Goal: Information Seeking & Learning: Learn about a topic

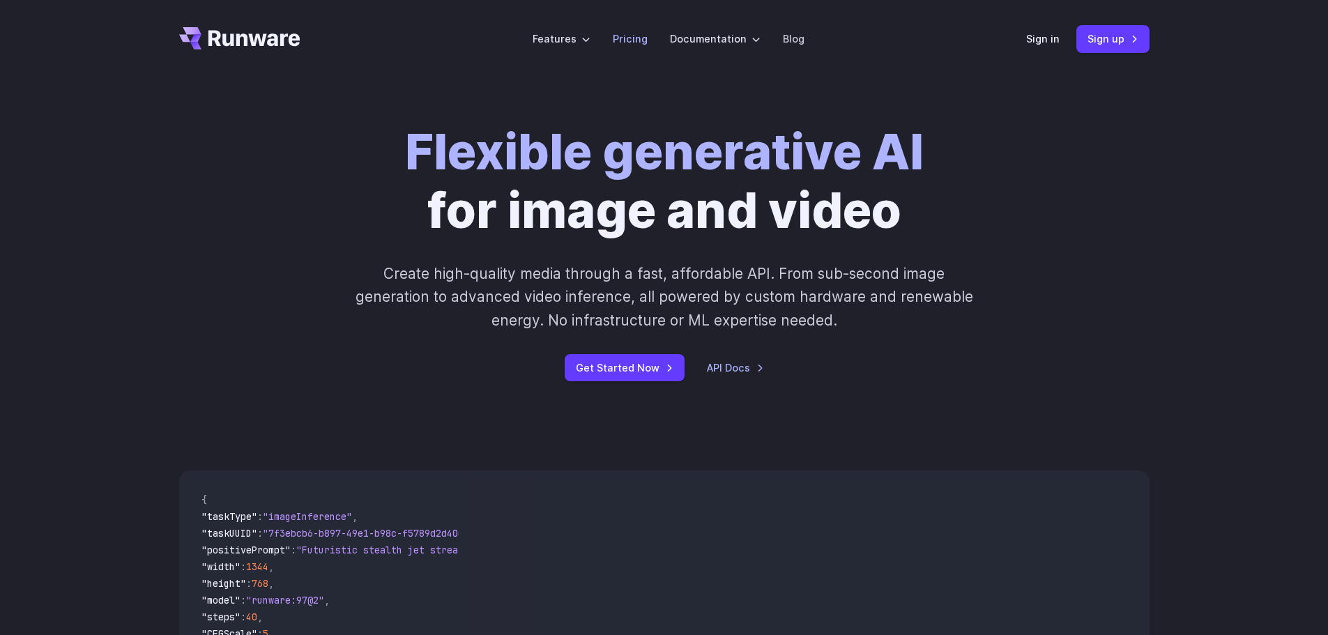
click at [641, 39] on link "Pricing" at bounding box center [630, 39] width 35 height 16
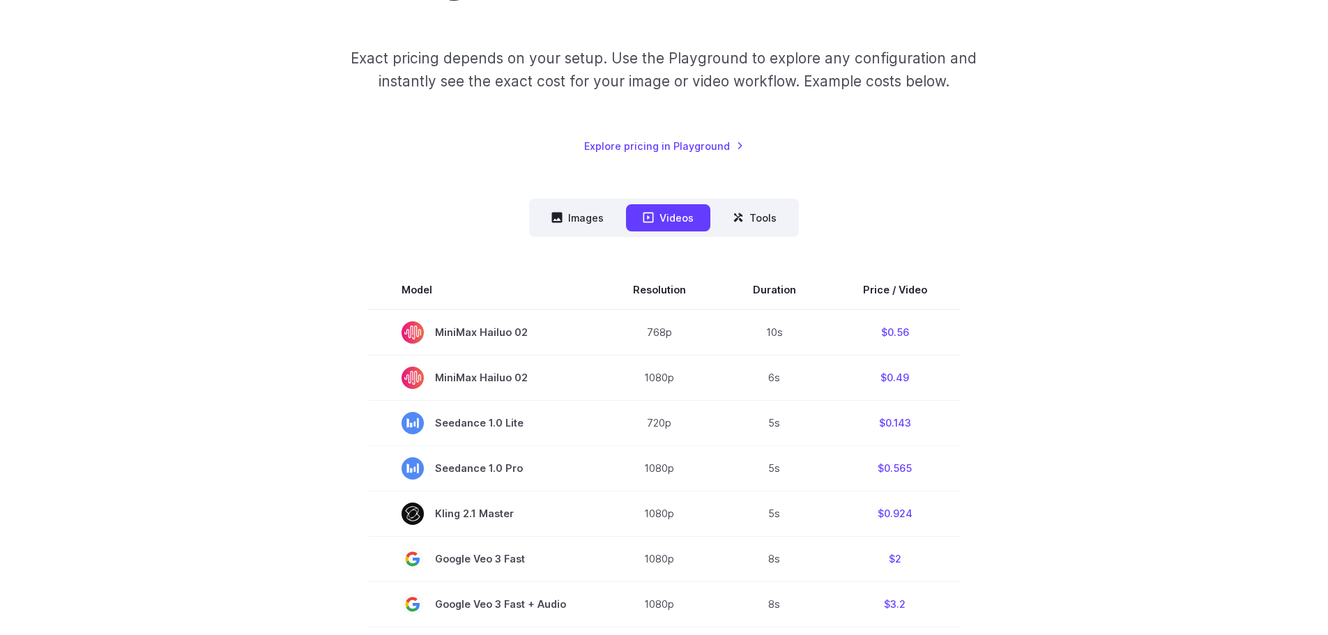
scroll to position [209, 0]
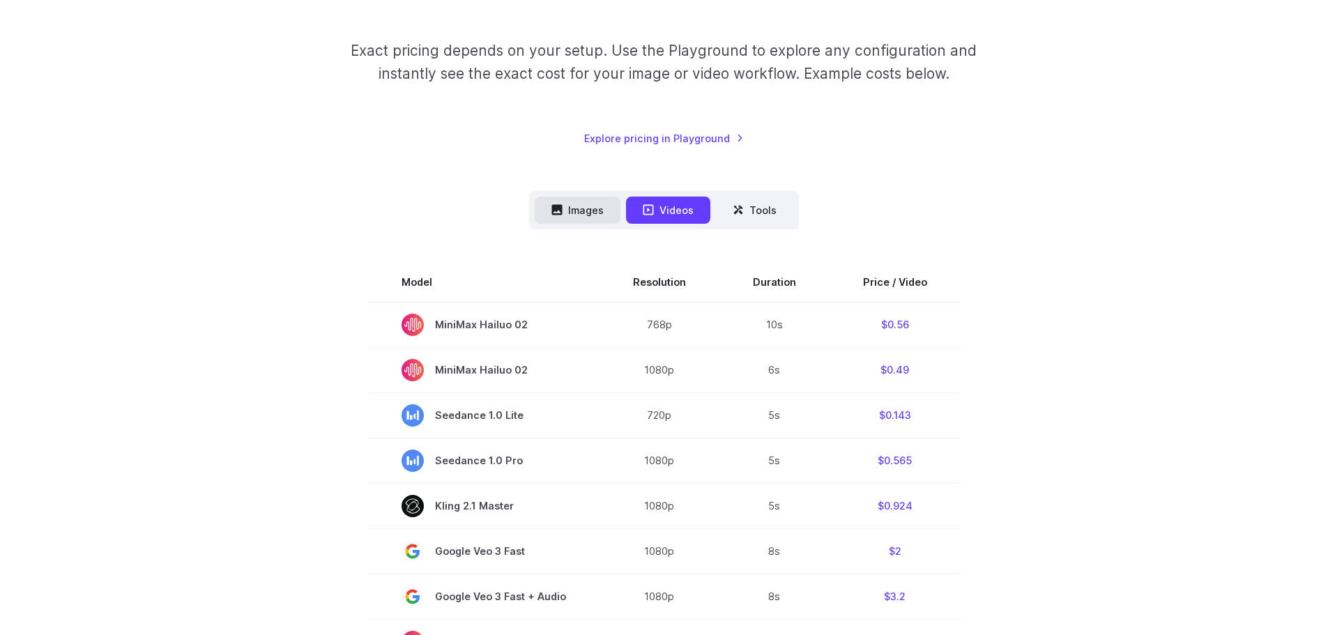
click at [581, 211] on button "Images" at bounding box center [578, 210] width 86 height 27
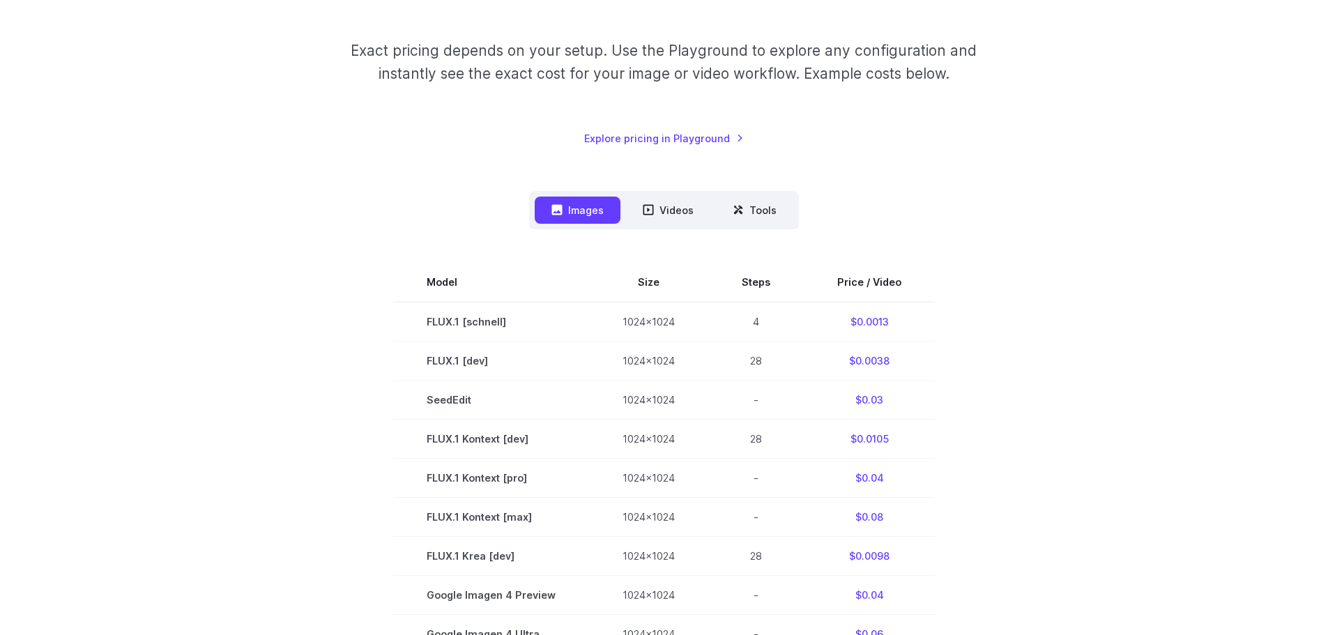
scroll to position [0, 0]
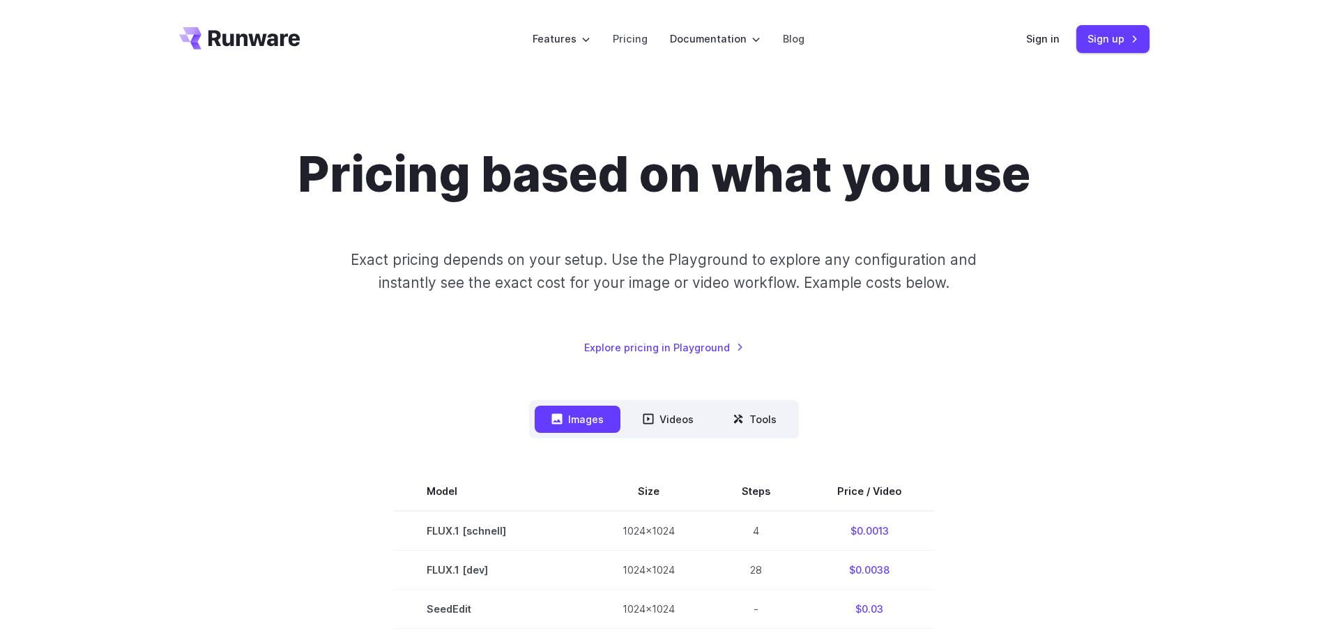
click at [245, 31] on icon "Go to /" at bounding box center [239, 38] width 121 height 22
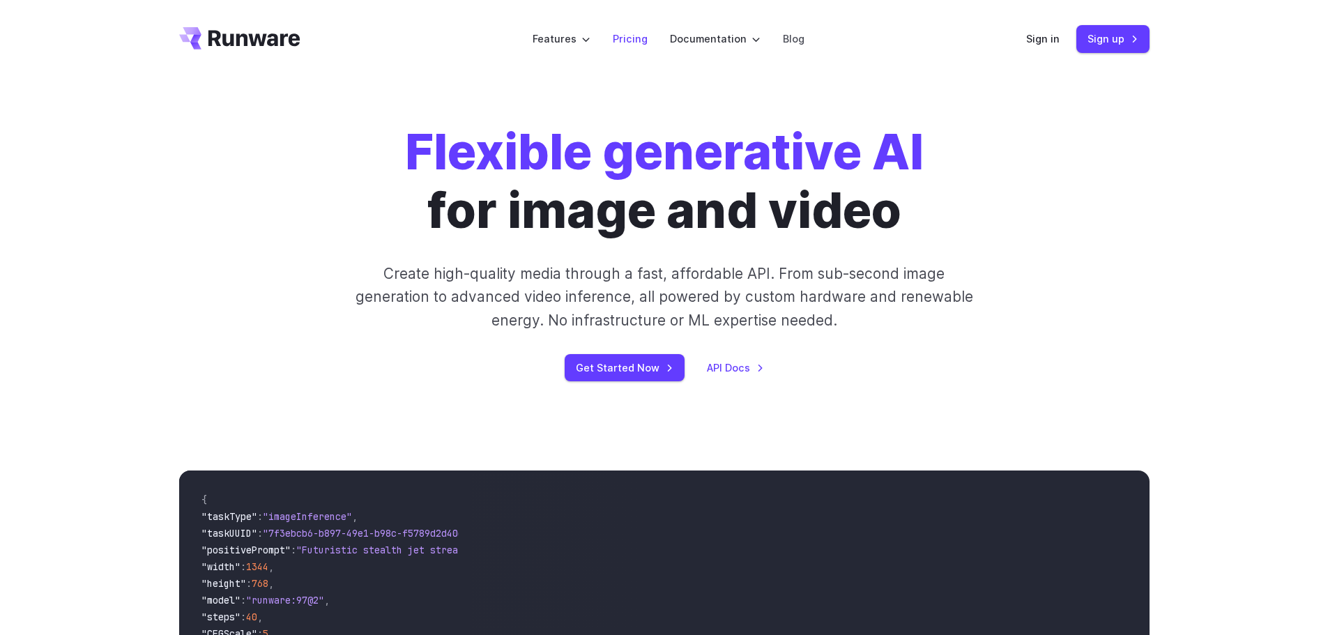
click at [637, 40] on link "Pricing" at bounding box center [630, 39] width 35 height 16
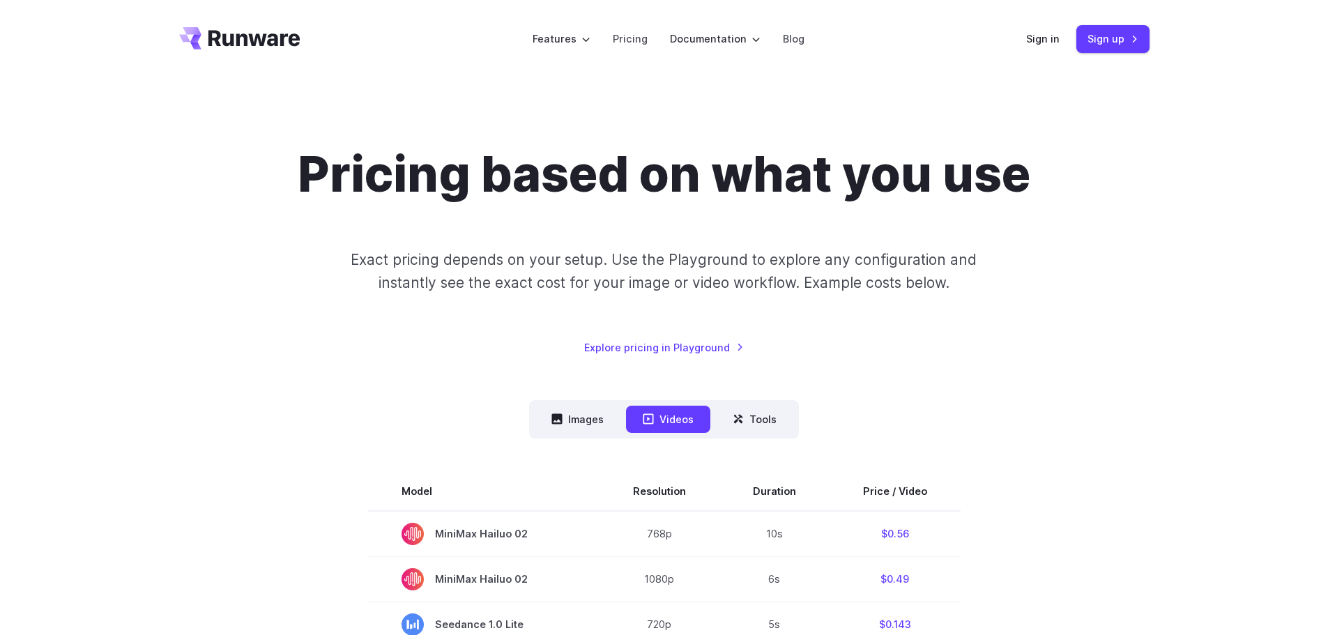
scroll to position [209, 0]
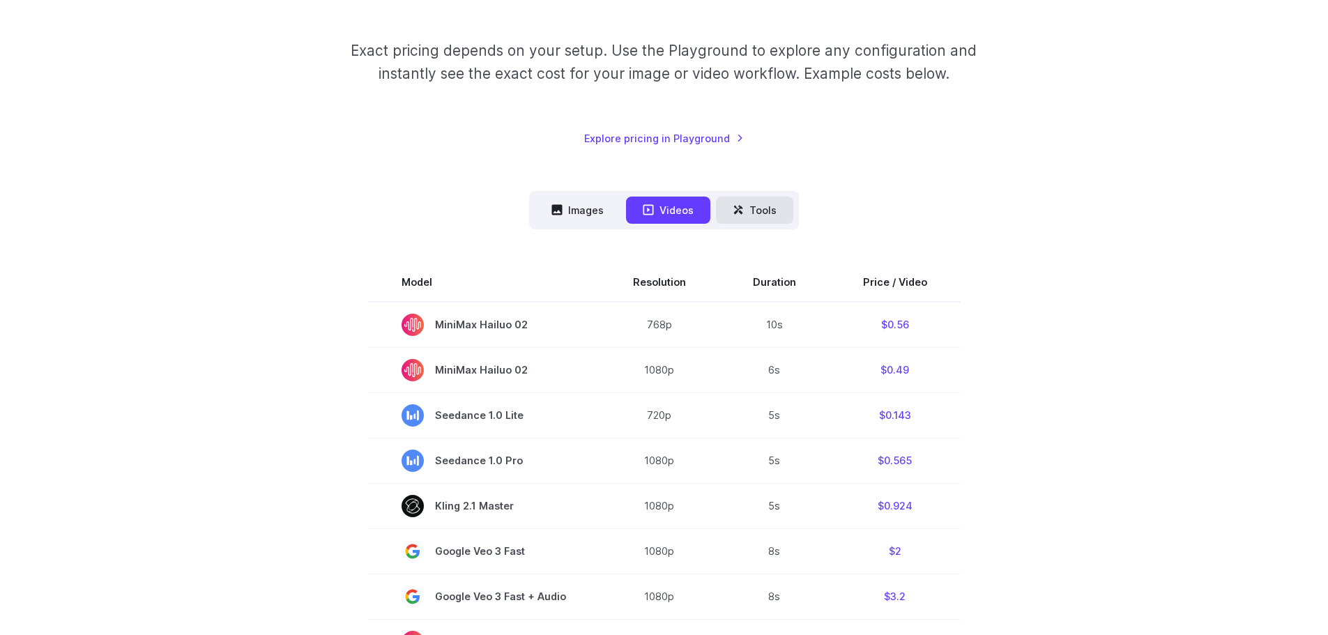
click at [745, 208] on button "Tools" at bounding box center [754, 210] width 77 height 27
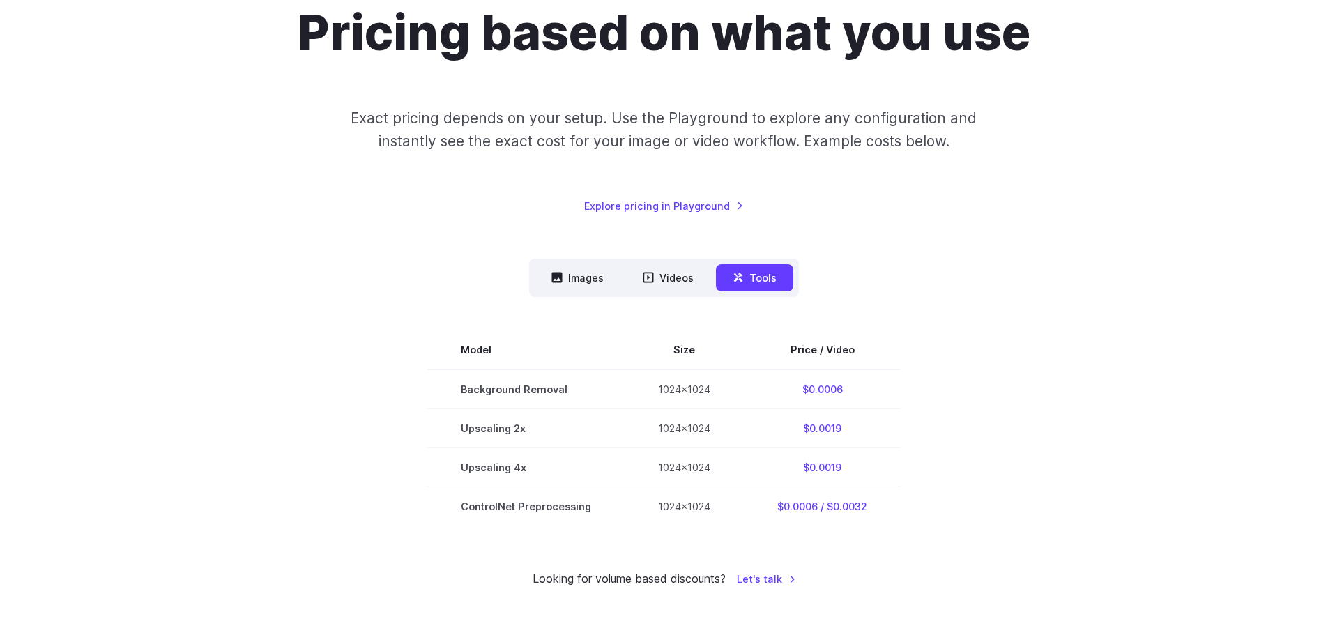
scroll to position [0, 0]
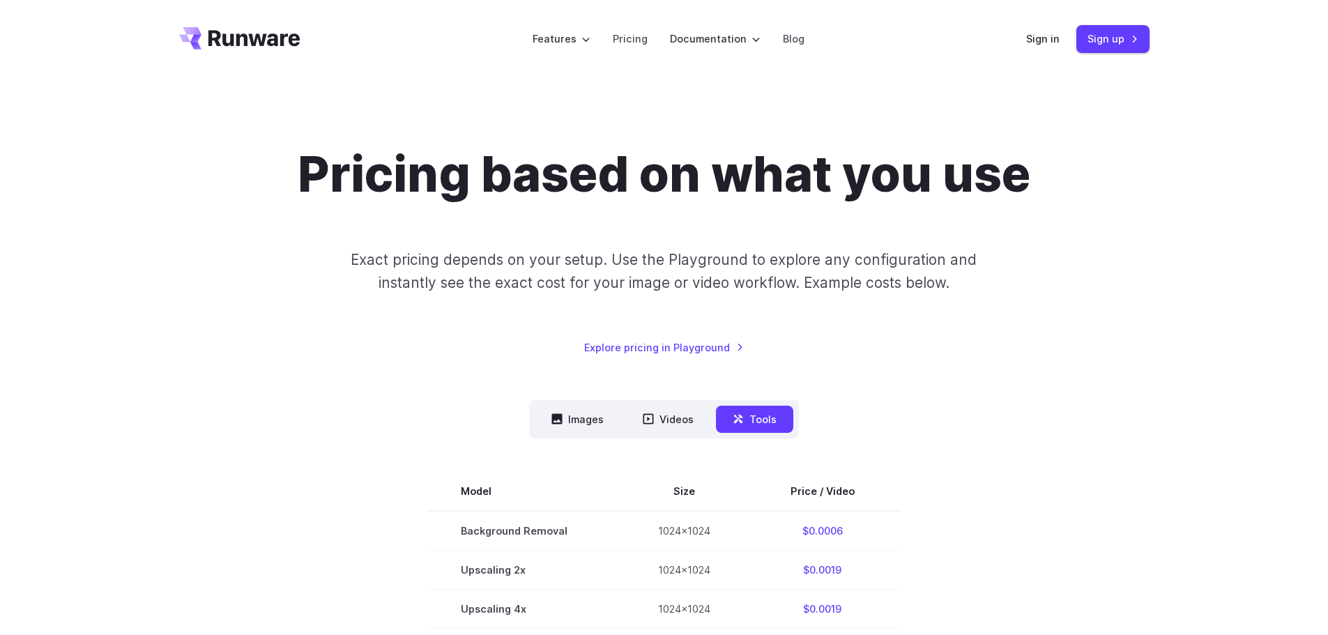
click at [264, 33] on icon "Go to /" at bounding box center [239, 38] width 121 height 22
